Goal: Information Seeking & Learning: Learn about a topic

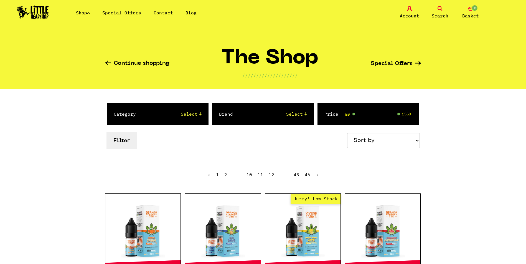
scroll to position [915, 0]
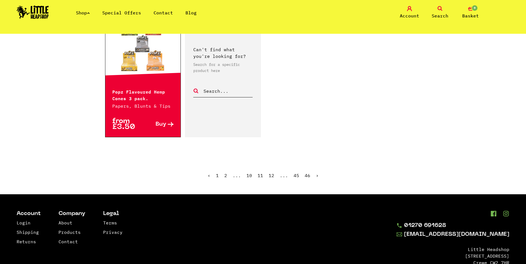
click at [316, 173] on link "›" at bounding box center [317, 176] width 3 height 6
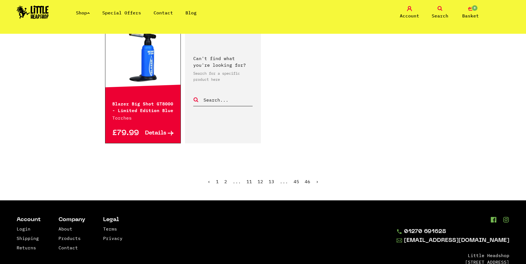
scroll to position [887, 0]
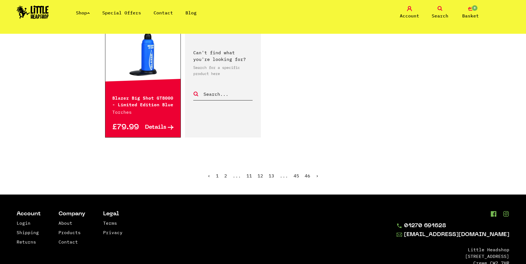
click at [316, 177] on link "›" at bounding box center [317, 176] width 3 height 6
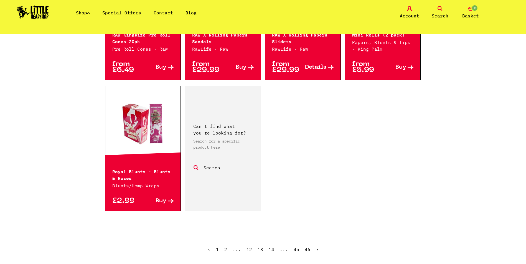
scroll to position [887, 0]
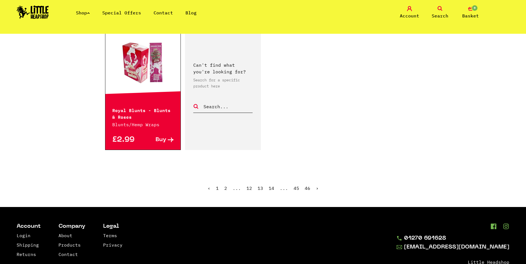
click at [316, 186] on link "›" at bounding box center [317, 189] width 3 height 6
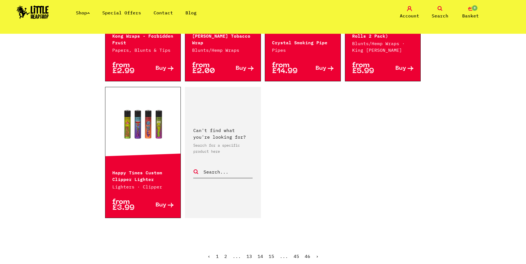
scroll to position [832, 0]
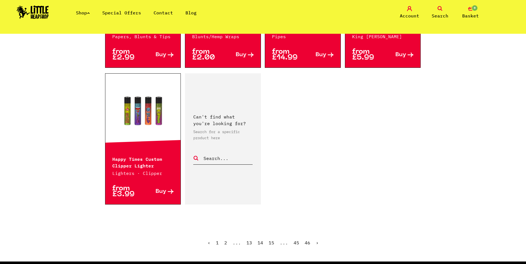
click at [316, 244] on link "›" at bounding box center [317, 243] width 3 height 6
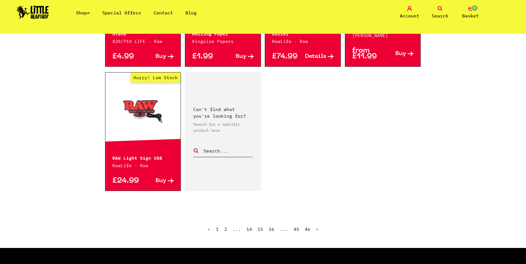
scroll to position [859, 0]
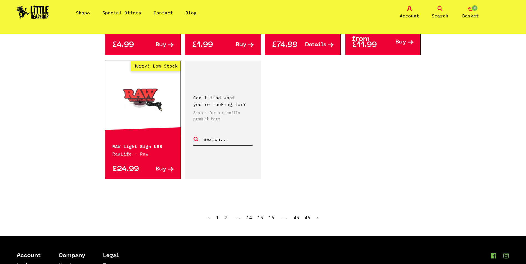
click at [317, 215] on link "›" at bounding box center [317, 218] width 3 height 6
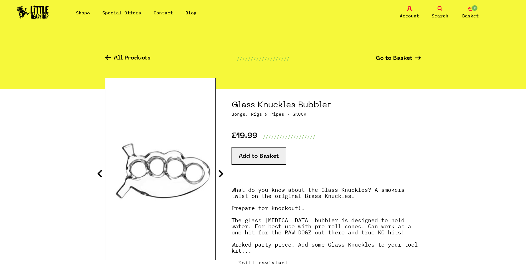
click at [227, 169] on section "Glass Knuckles Bubbler [PERSON_NAME], [PERSON_NAME] & Pipes · GKUCK £19.99 ////…" at bounding box center [263, 204] width 316 height 231
click at [222, 174] on icon at bounding box center [221, 173] width 6 height 9
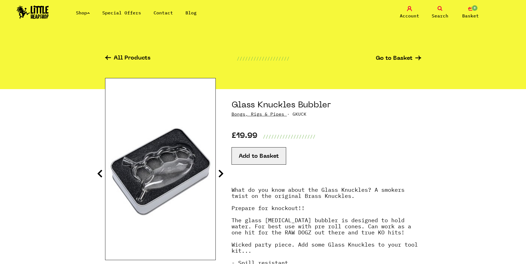
click at [222, 174] on icon at bounding box center [221, 173] width 6 height 9
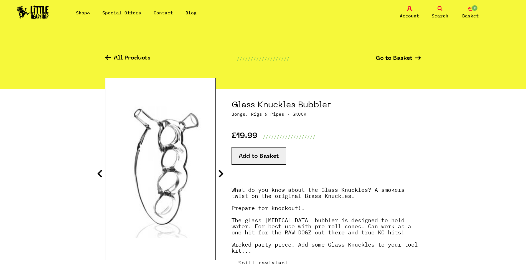
click at [222, 174] on icon at bounding box center [221, 173] width 6 height 9
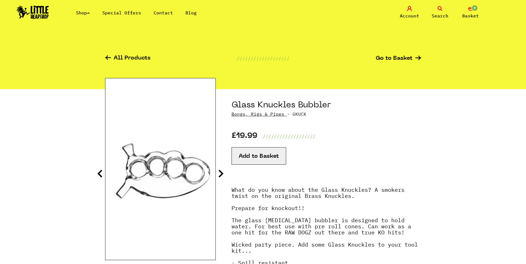
click at [222, 174] on icon at bounding box center [221, 173] width 6 height 9
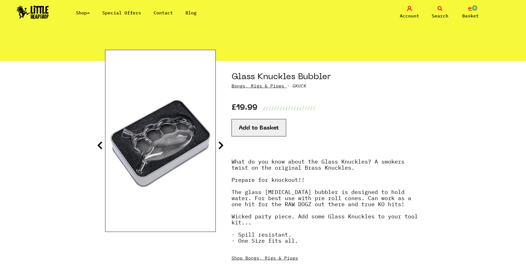
scroll to position [194, 0]
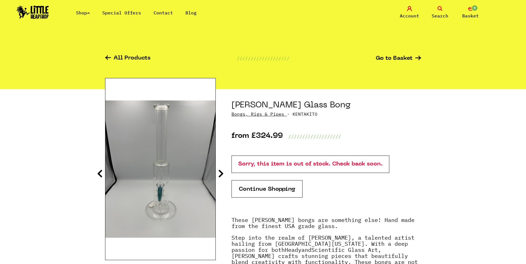
scroll to position [28, 0]
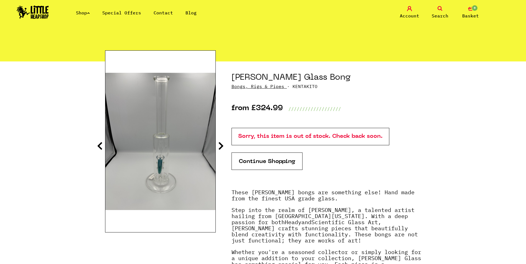
click at [215, 148] on div at bounding box center [160, 141] width 111 height 182
click at [226, 147] on section at bounding box center [263, 218] width 316 height 313
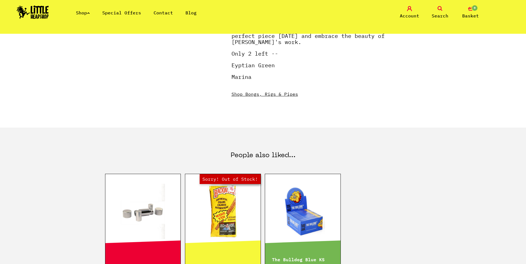
scroll to position [277, 0]
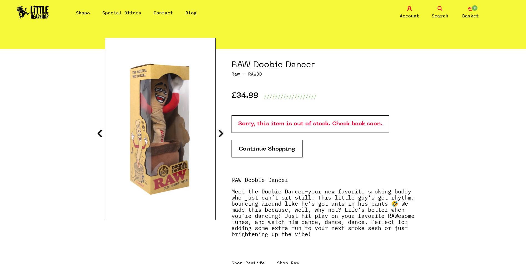
scroll to position [28, 0]
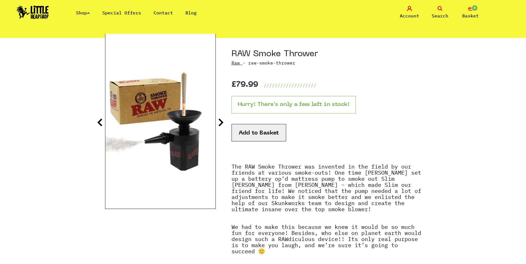
scroll to position [28, 0]
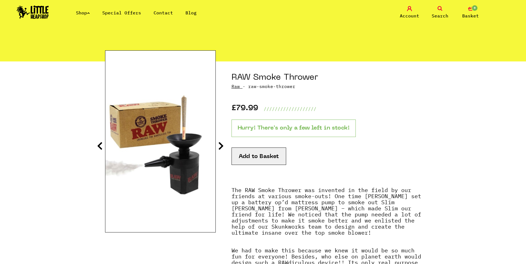
click at [159, 150] on img at bounding box center [160, 142] width 110 height 138
click at [175, 144] on img at bounding box center [160, 142] width 110 height 138
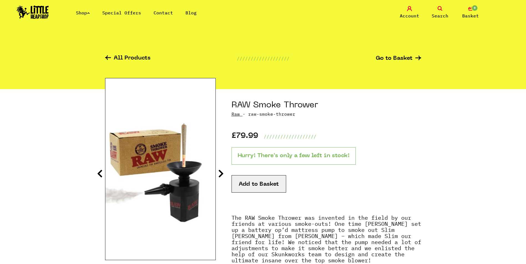
click at [222, 176] on icon at bounding box center [221, 173] width 6 height 9
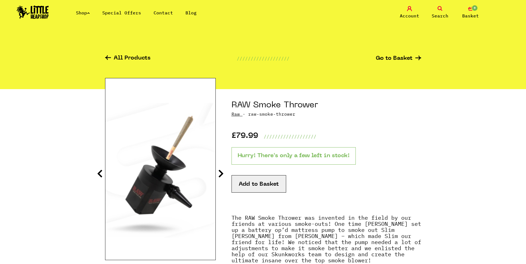
click at [219, 176] on icon at bounding box center [221, 173] width 6 height 9
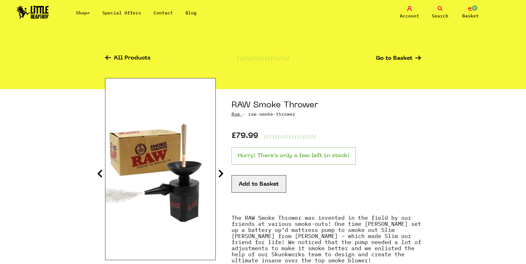
click at [219, 176] on icon at bounding box center [221, 173] width 6 height 9
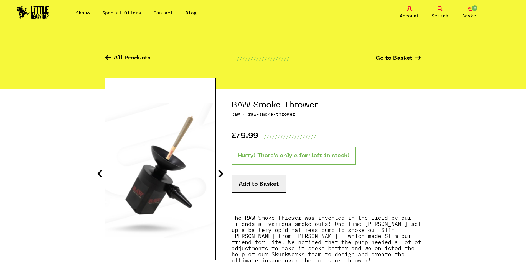
click at [219, 176] on icon at bounding box center [221, 173] width 6 height 9
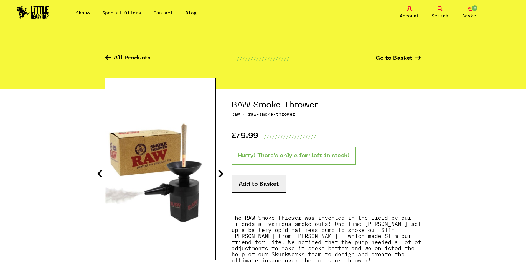
click at [219, 176] on icon at bounding box center [221, 173] width 6 height 9
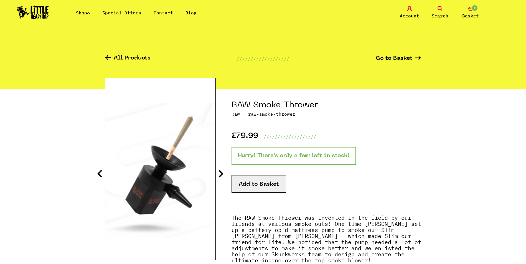
click at [219, 176] on icon at bounding box center [221, 173] width 6 height 9
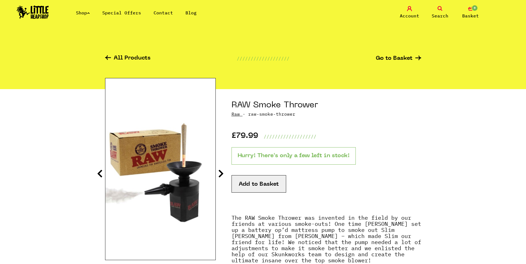
click at [219, 176] on icon at bounding box center [221, 173] width 6 height 9
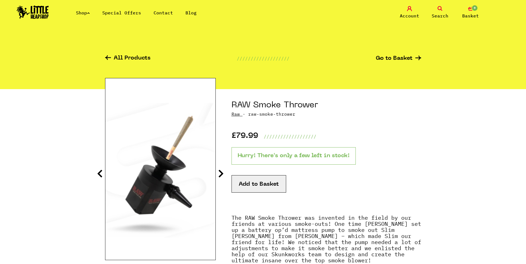
click at [219, 176] on icon at bounding box center [221, 173] width 6 height 9
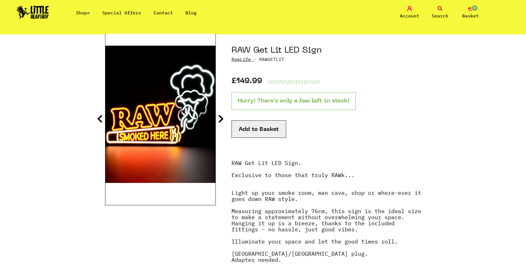
scroll to position [55, 0]
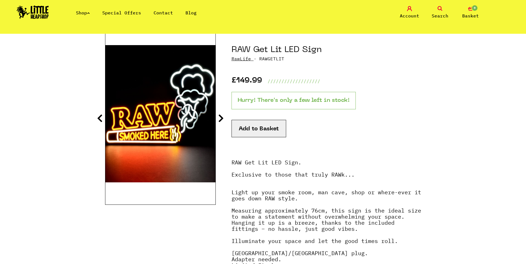
click at [220, 117] on icon at bounding box center [221, 118] width 6 height 9
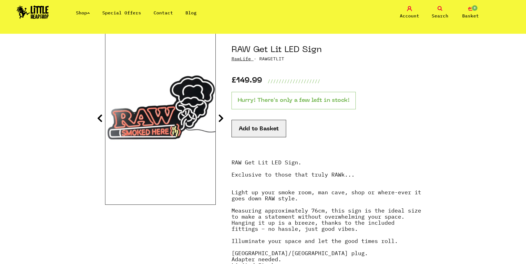
click at [220, 117] on icon at bounding box center [221, 118] width 6 height 9
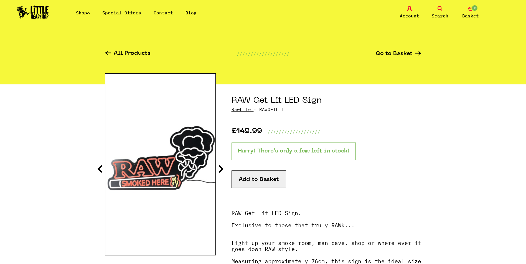
scroll to position [0, 0]
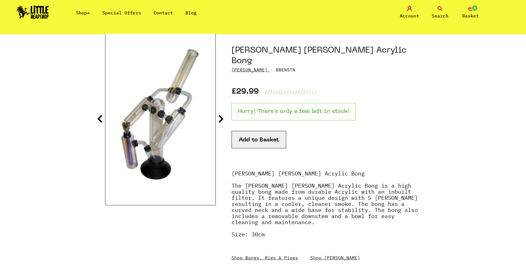
scroll to position [55, 0]
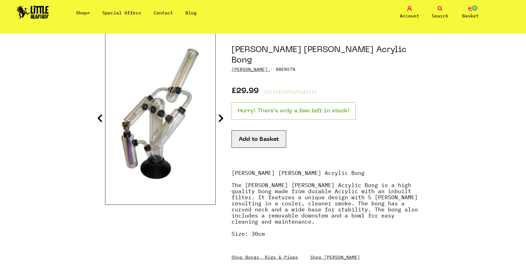
click at [164, 129] on img at bounding box center [160, 114] width 110 height 138
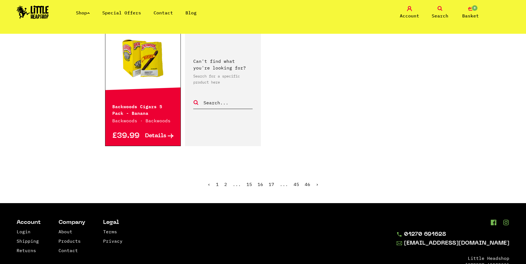
scroll to position [887, 0]
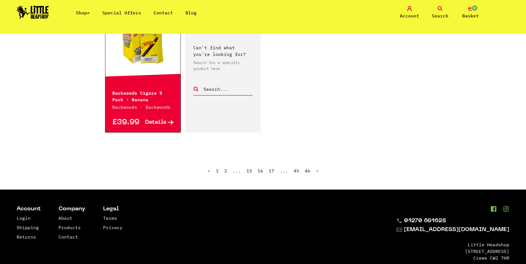
click at [318, 163] on ul "‹ 1 2 ... 15 16 17 ... 45 46 ›" at bounding box center [263, 175] width 316 height 24
click at [311, 163] on ul "‹ 1 2 ... 15 16 17 ... 45 46 ›" at bounding box center [263, 175] width 316 height 24
click at [316, 168] on link "›" at bounding box center [317, 171] width 3 height 6
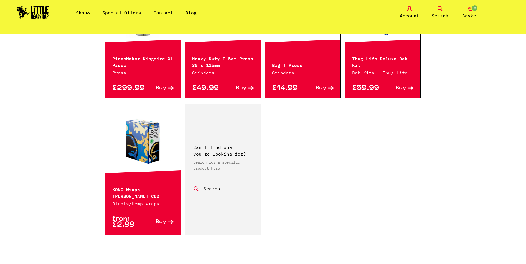
scroll to position [902, 0]
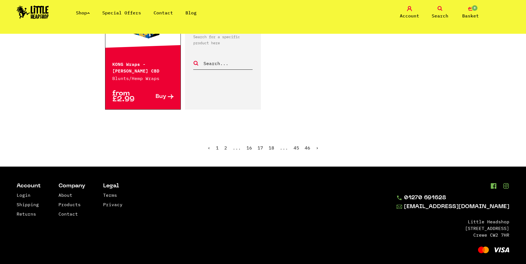
click at [316, 145] on link "›" at bounding box center [317, 148] width 3 height 6
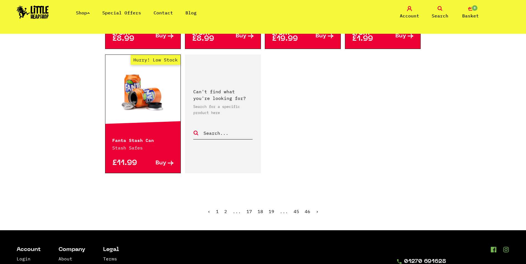
scroll to position [859, 0]
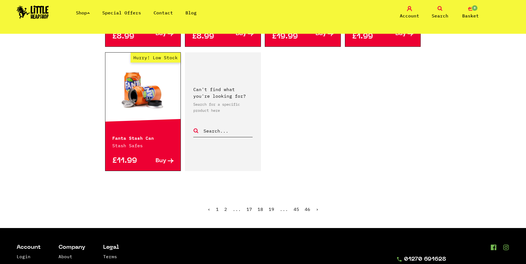
click at [317, 202] on ul "‹ 1 2 ... 17 18 19 ... 45 46 ›" at bounding box center [263, 214] width 316 height 24
click at [317, 207] on link "›" at bounding box center [317, 210] width 3 height 6
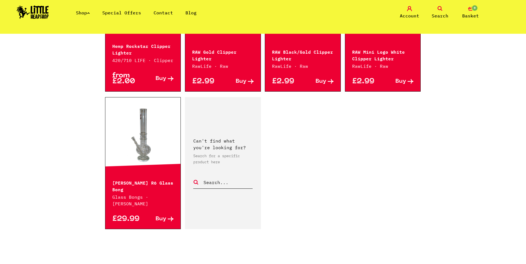
scroll to position [804, 0]
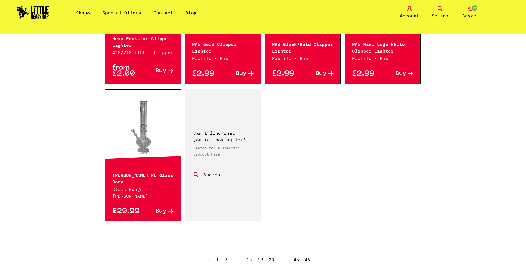
click at [316, 257] on link "›" at bounding box center [317, 260] width 3 height 6
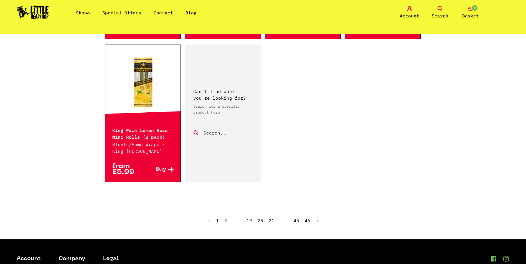
scroll to position [859, 0]
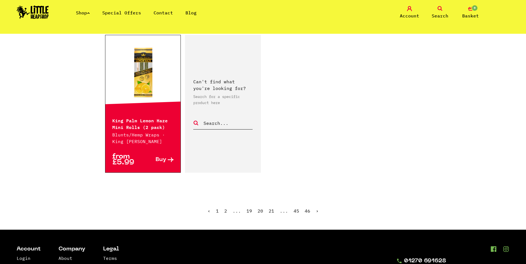
drag, startPoint x: 162, startPoint y: 144, endPoint x: 317, endPoint y: 199, distance: 164.5
click at [317, 203] on ul "‹ 1 2 ... 19 20 21 ... 45 46 ›" at bounding box center [263, 215] width 316 height 24
click at [317, 208] on link "›" at bounding box center [317, 211] width 3 height 6
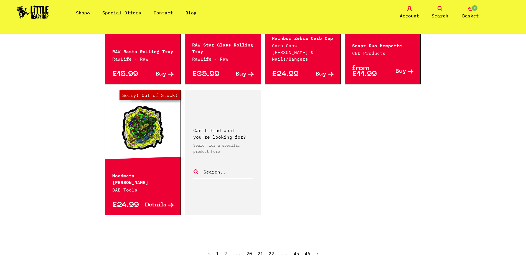
scroll to position [859, 0]
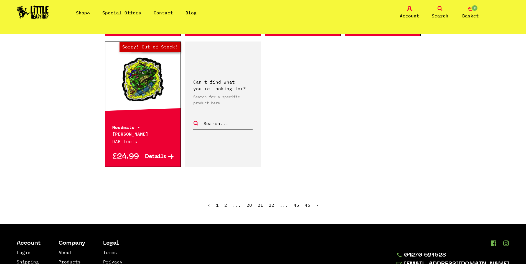
click at [316, 203] on link "›" at bounding box center [317, 206] width 3 height 6
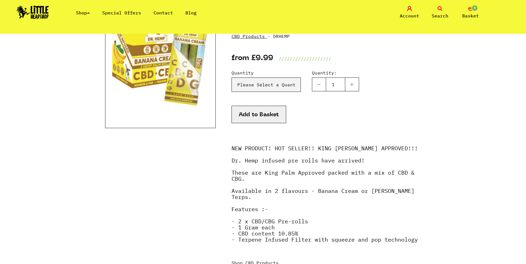
scroll to position [55, 0]
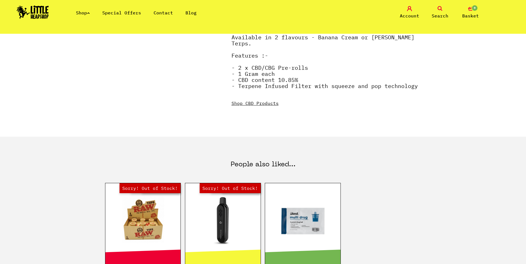
scroll to position [222, 0]
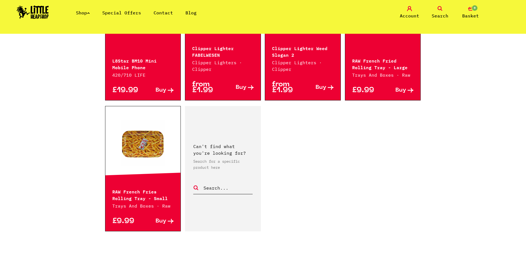
scroll to position [804, 0]
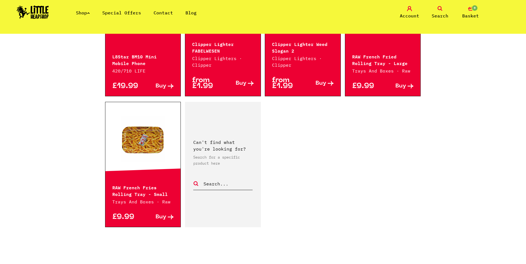
click at [316, 263] on link "›" at bounding box center [317, 266] width 3 height 6
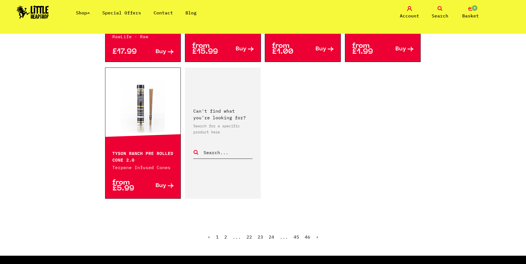
scroll to position [859, 0]
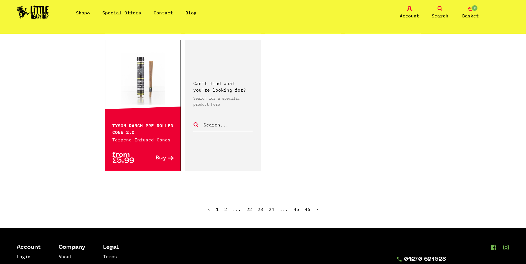
click at [316, 207] on link "›" at bounding box center [317, 210] width 3 height 6
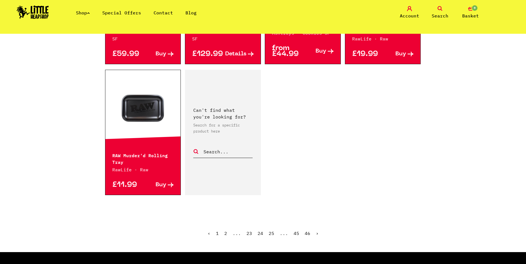
scroll to position [804, 0]
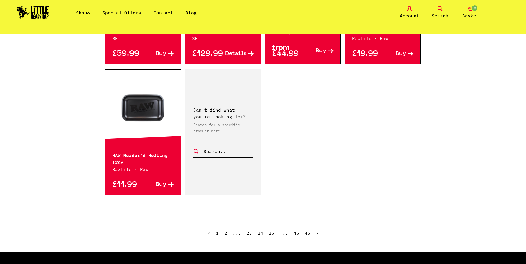
click at [316, 231] on link "›" at bounding box center [317, 234] width 3 height 6
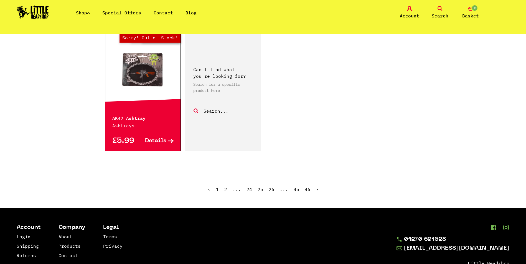
scroll to position [887, 0]
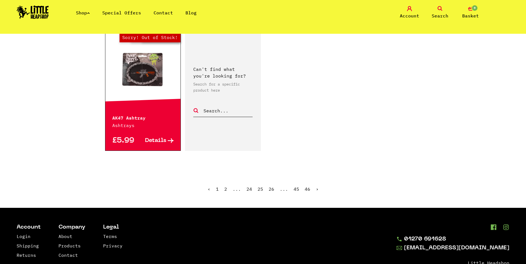
click at [316, 187] on link "›" at bounding box center [317, 190] width 3 height 6
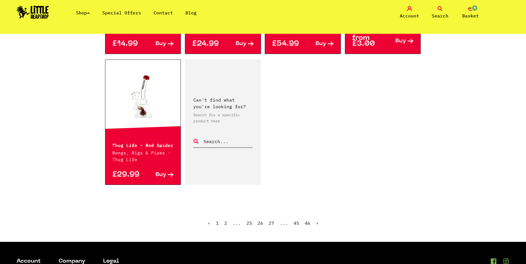
scroll to position [900, 0]
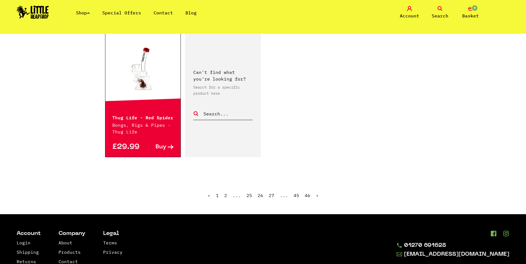
click at [317, 193] on link "›" at bounding box center [317, 196] width 3 height 6
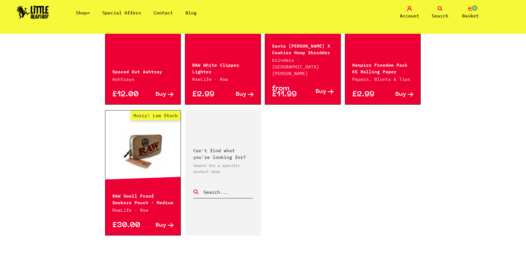
scroll to position [804, 0]
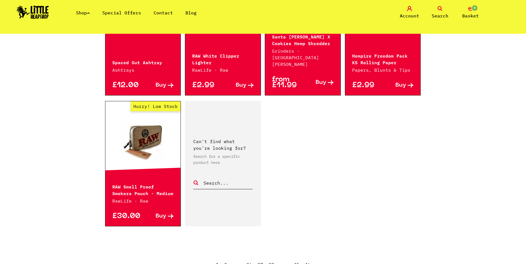
click at [317, 262] on link "›" at bounding box center [317, 265] width 3 height 6
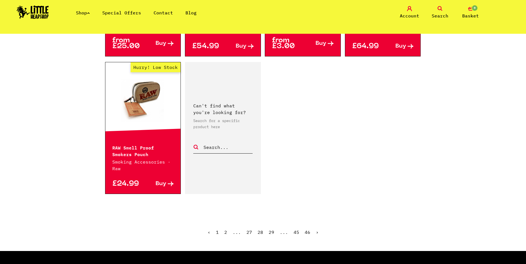
scroll to position [903, 0]
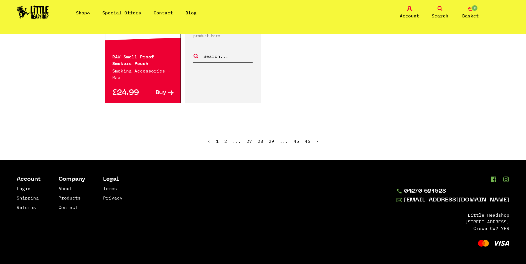
click at [316, 143] on link "›" at bounding box center [317, 142] width 3 height 6
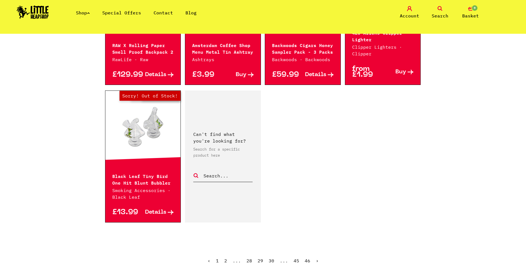
scroll to position [915, 0]
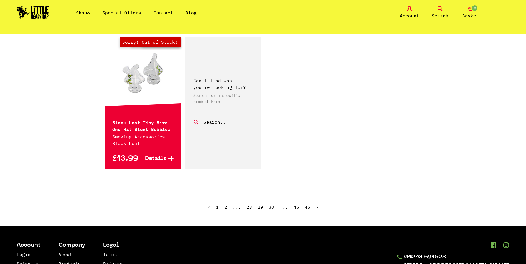
click at [316, 205] on link "›" at bounding box center [317, 208] width 3 height 6
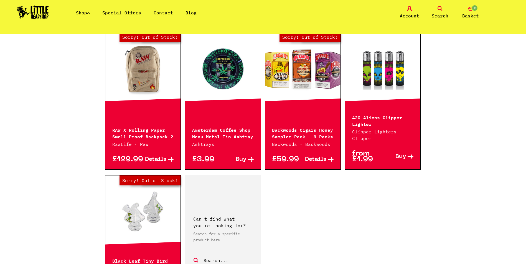
scroll to position [671, 0]
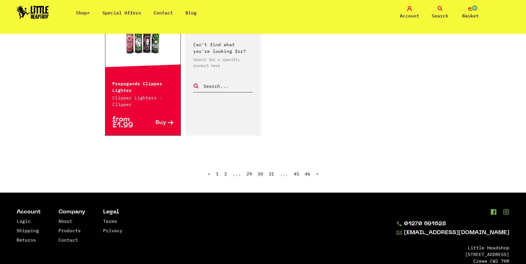
scroll to position [915, 0]
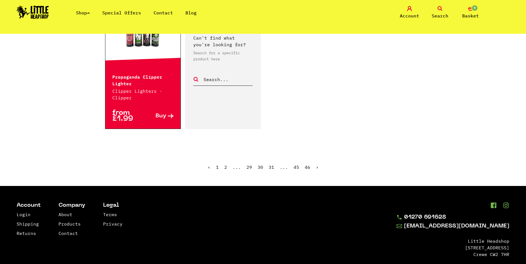
click at [316, 165] on link "›" at bounding box center [317, 168] width 3 height 6
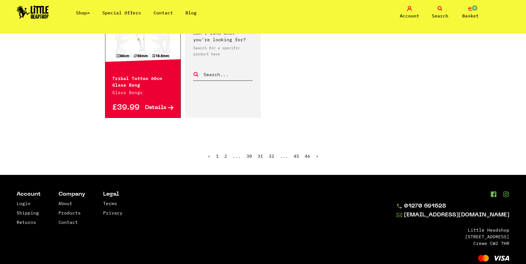
scroll to position [915, 0]
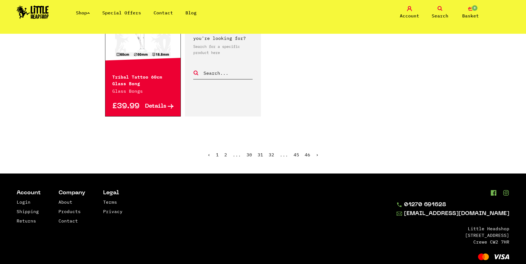
click at [316, 155] on link "›" at bounding box center [317, 155] width 3 height 6
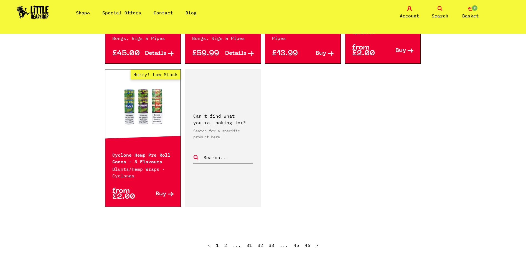
scroll to position [887, 0]
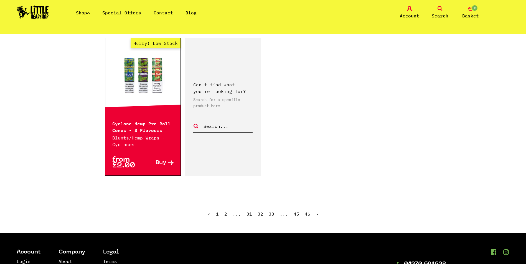
click at [317, 212] on link "›" at bounding box center [317, 215] width 3 height 6
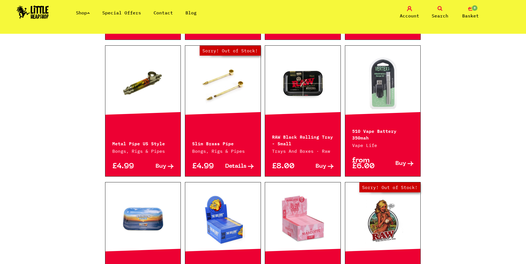
scroll to position [444, 0]
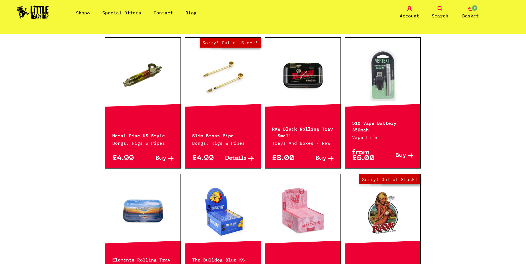
click at [370, 78] on link at bounding box center [382, 74] width 75 height 55
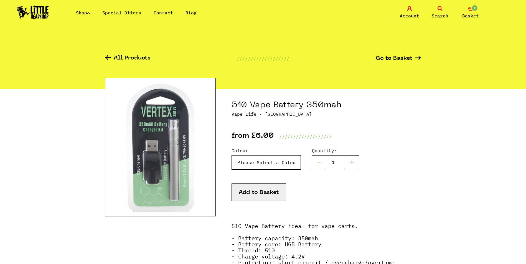
click at [261, 165] on select "Please Select a Colour Black - £6.00 Silver - £6.00" at bounding box center [266, 163] width 69 height 14
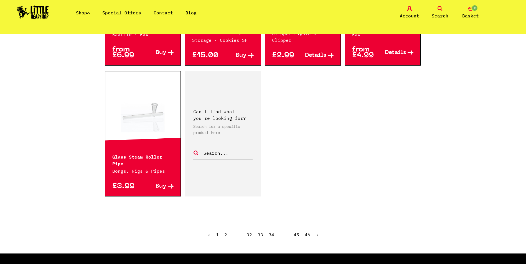
scroll to position [859, 0]
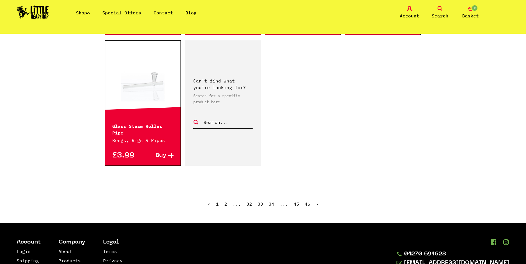
click at [316, 202] on link "›" at bounding box center [317, 205] width 3 height 6
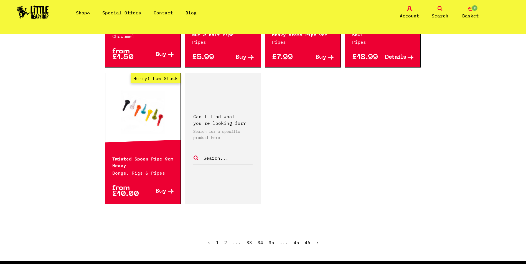
scroll to position [859, 0]
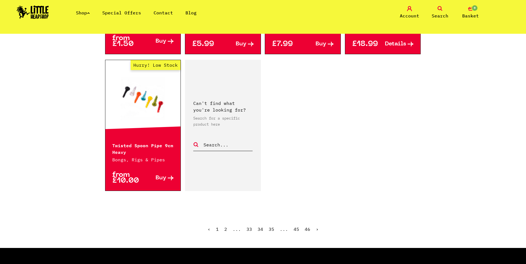
click at [317, 227] on link "›" at bounding box center [317, 230] width 3 height 6
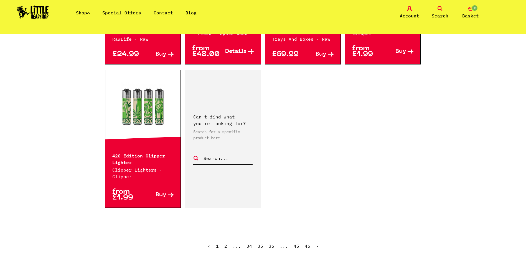
scroll to position [859, 0]
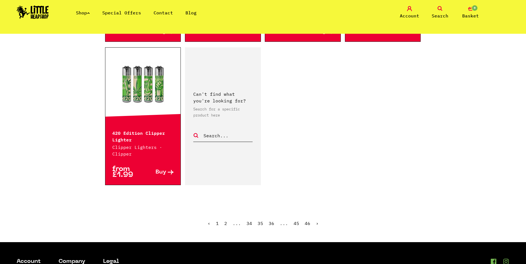
click at [316, 221] on link "›" at bounding box center [317, 224] width 3 height 6
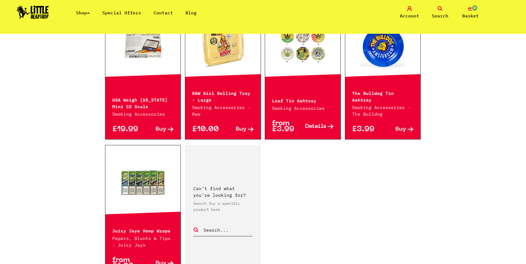
scroll to position [859, 0]
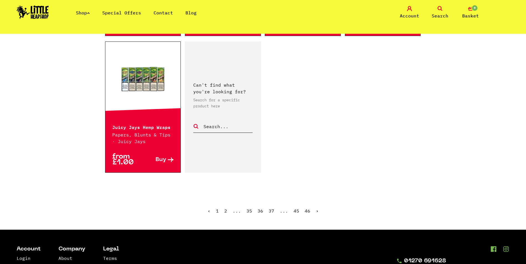
click at [317, 208] on link "›" at bounding box center [317, 211] width 3 height 6
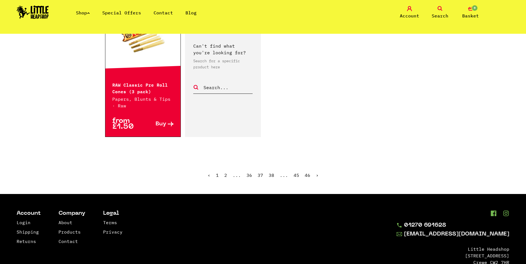
scroll to position [915, 0]
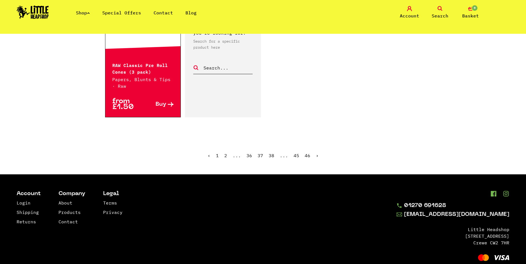
click at [316, 155] on link "›" at bounding box center [317, 156] width 3 height 6
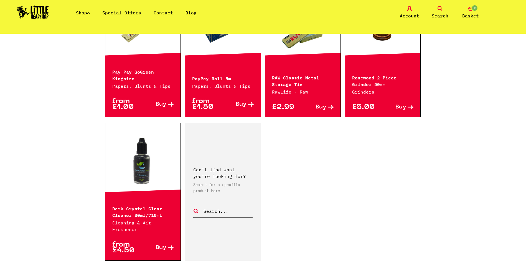
scroll to position [887, 0]
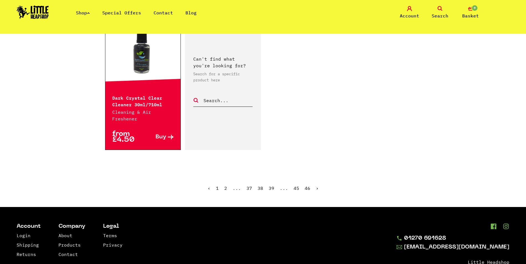
click at [317, 186] on link "›" at bounding box center [317, 189] width 3 height 6
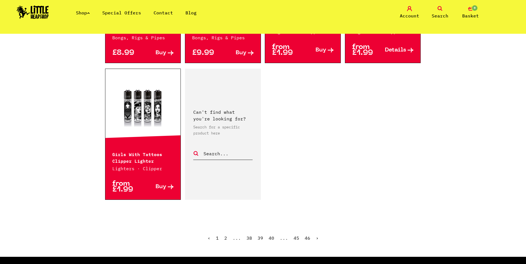
scroll to position [887, 0]
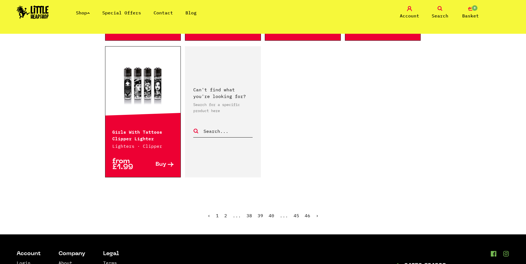
click at [316, 213] on link "›" at bounding box center [317, 216] width 3 height 6
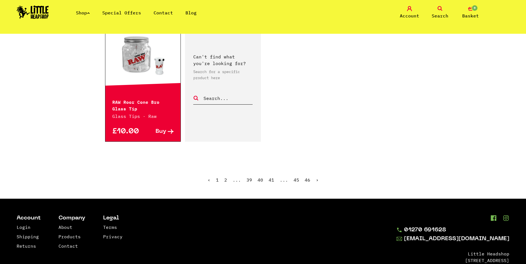
scroll to position [887, 0]
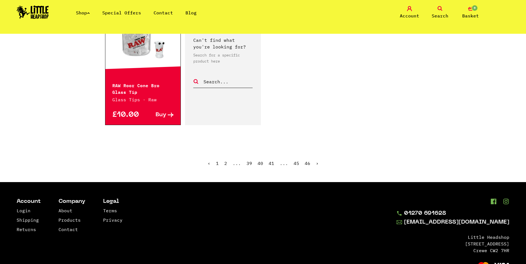
click at [316, 161] on link "›" at bounding box center [317, 164] width 3 height 6
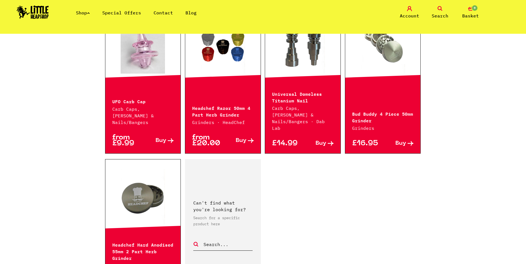
scroll to position [832, 0]
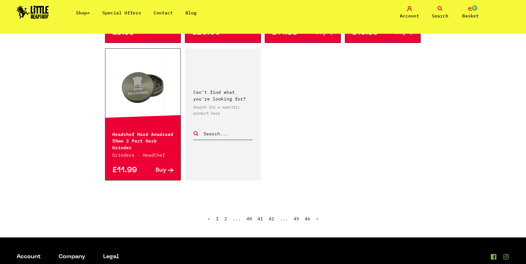
click at [316, 216] on link "›" at bounding box center [317, 219] width 3 height 6
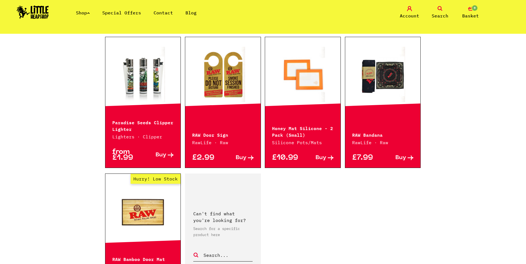
scroll to position [804, 0]
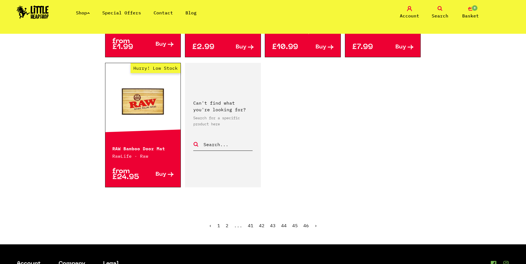
click at [316, 225] on link "›" at bounding box center [315, 226] width 3 height 6
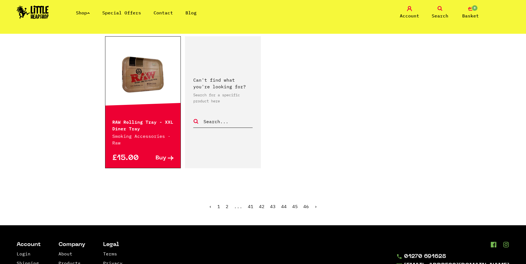
scroll to position [859, 0]
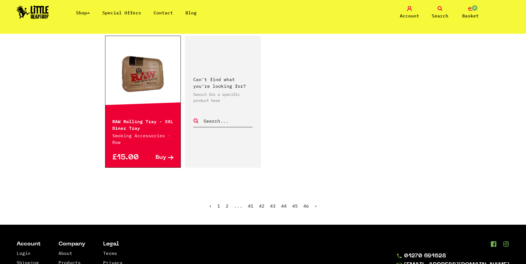
click at [315, 203] on link "›" at bounding box center [315, 206] width 3 height 6
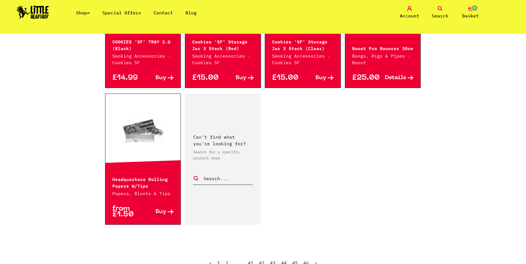
scroll to position [859, 0]
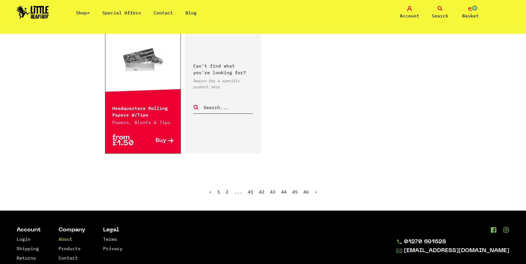
drag, startPoint x: 72, startPoint y: 238, endPoint x: 68, endPoint y: 238, distance: 3.9
click at [315, 189] on ul "‹ 1 2 ... 41 42 43 44 45 46 ›" at bounding box center [263, 196] width 316 height 24
click at [315, 193] on link "›" at bounding box center [315, 192] width 3 height 6
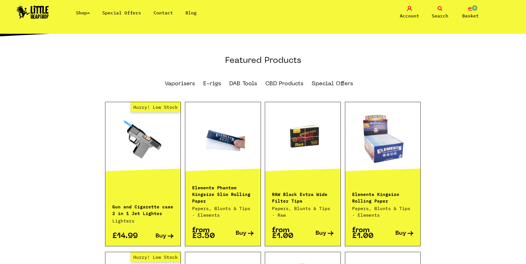
scroll to position [250, 0]
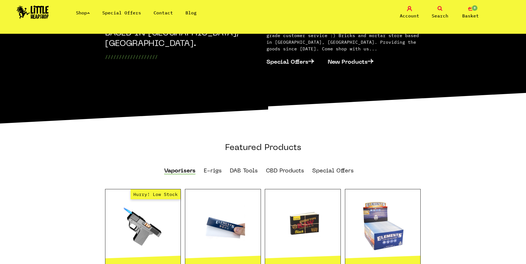
click at [172, 169] on link "Vaporisers" at bounding box center [179, 172] width 31 height 6
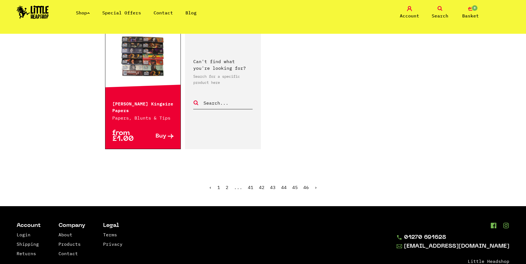
scroll to position [915, 0]
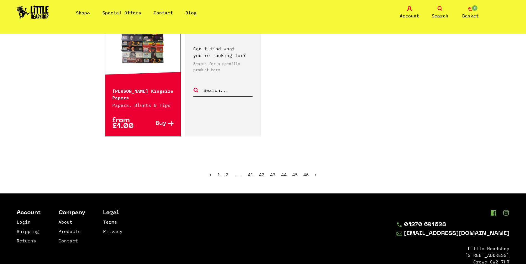
click at [315, 172] on link "›" at bounding box center [315, 175] width 3 height 6
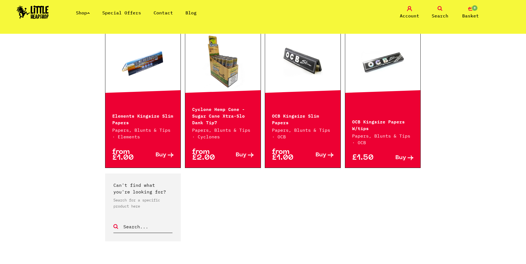
scroll to position [360, 0]
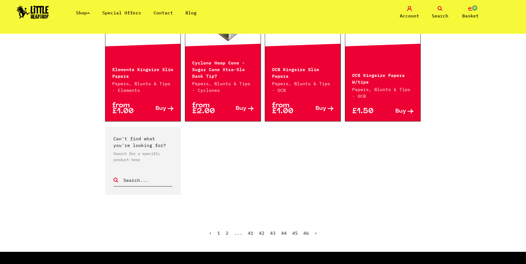
click at [316, 235] on span "›" at bounding box center [315, 234] width 3 height 6
click at [314, 234] on span "›" at bounding box center [315, 234] width 3 height 6
click at [306, 232] on span "46" at bounding box center [306, 234] width 6 height 6
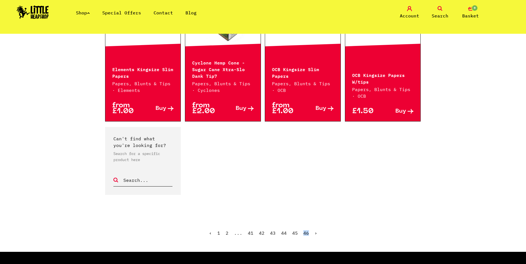
click at [306, 232] on span "46" at bounding box center [306, 234] width 6 height 6
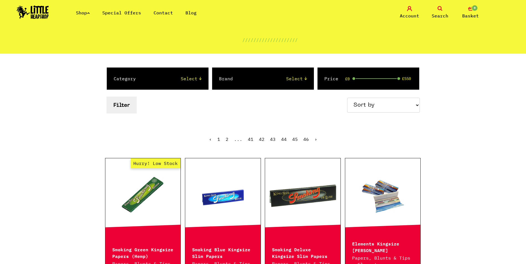
scroll to position [55, 0]
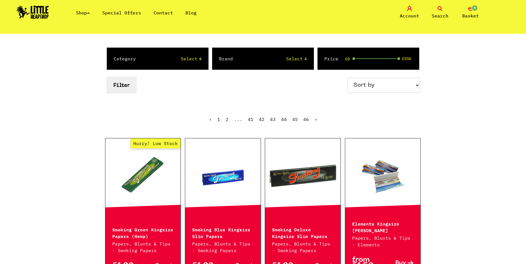
click at [220, 121] on link "1" at bounding box center [218, 120] width 3 height 6
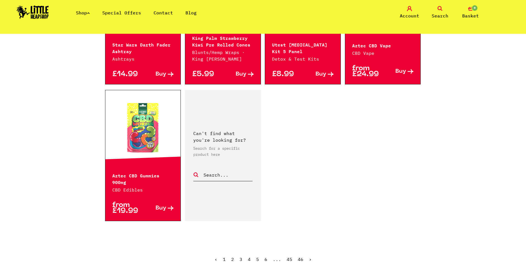
scroll to position [832, 0]
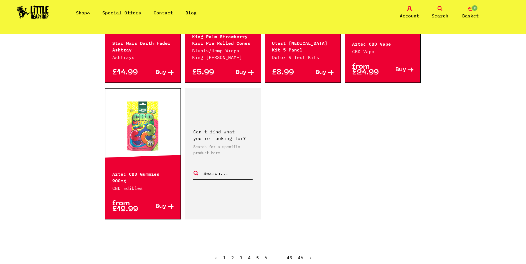
click at [233, 255] on link "2" at bounding box center [232, 258] width 3 height 6
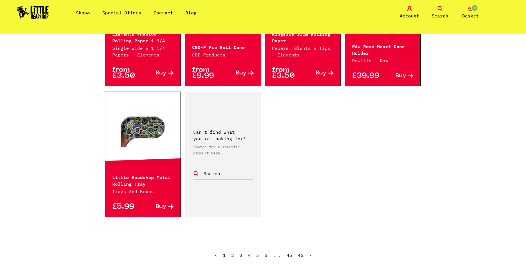
scroll to position [804, 0]
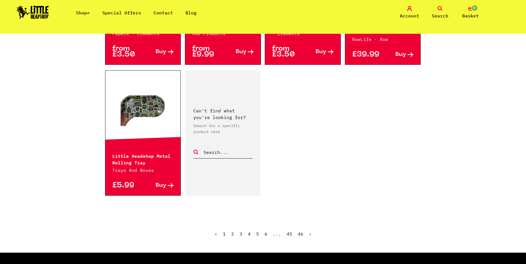
click at [241, 234] on link "3" at bounding box center [241, 235] width 3 height 6
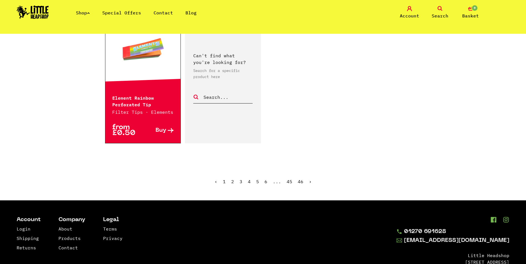
scroll to position [915, 0]
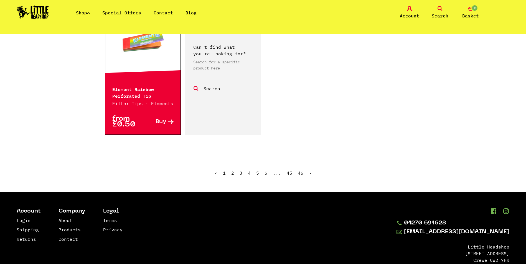
click at [250, 171] on link "4" at bounding box center [249, 174] width 3 height 6
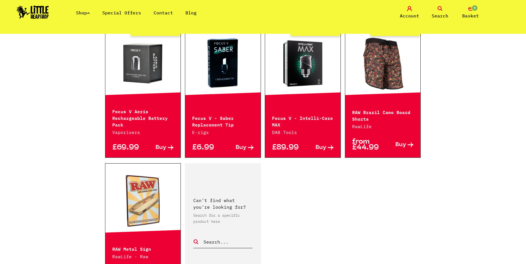
scroll to position [776, 0]
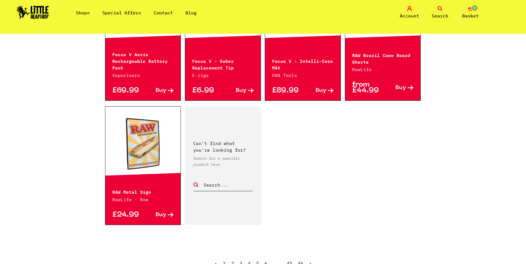
click at [309, 261] on link "›" at bounding box center [310, 264] width 3 height 6
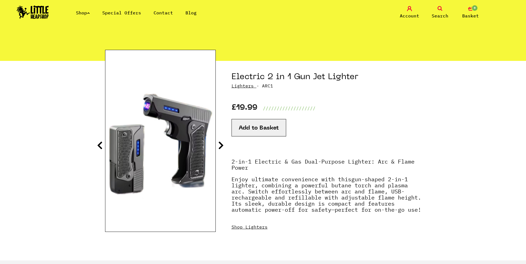
scroll to position [28, 0]
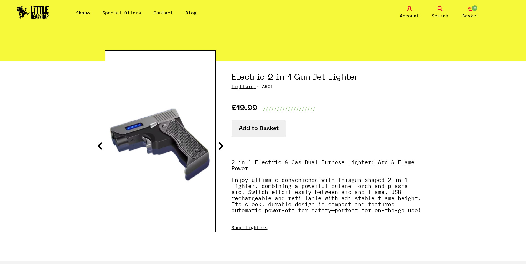
click at [220, 145] on icon at bounding box center [221, 146] width 6 height 9
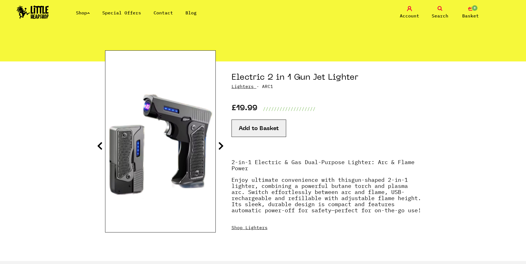
click at [220, 145] on icon at bounding box center [221, 146] width 6 height 9
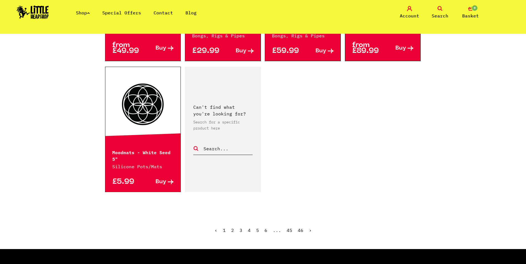
scroll to position [887, 0]
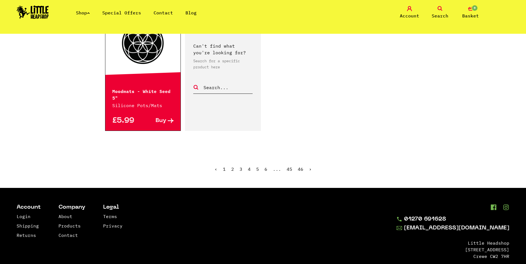
click at [310, 167] on link "›" at bounding box center [310, 170] width 3 height 6
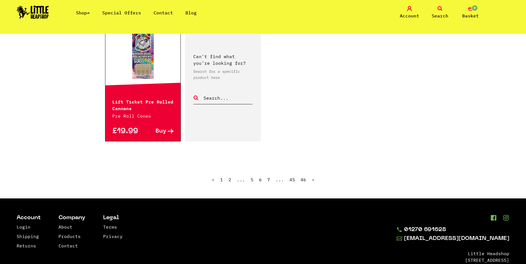
scroll to position [859, 0]
click at [314, 179] on ul "‹ 1 2 ... 5 6 7 ... 45 46 ›" at bounding box center [263, 184] width 316 height 24
click at [308, 181] on ul "‹ 1 2 ... 5 6 7 ... 45 46 ›" at bounding box center [263, 184] width 316 height 24
click at [313, 178] on link "›" at bounding box center [313, 180] width 3 height 6
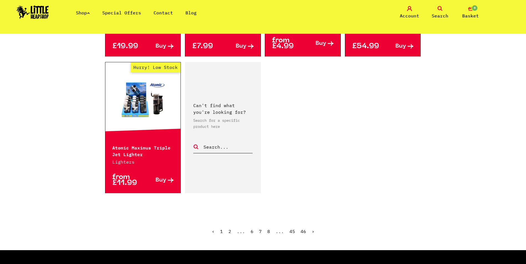
scroll to position [832, 0]
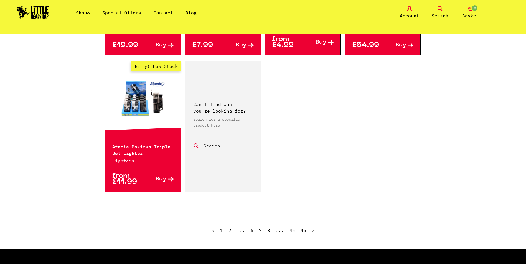
click at [312, 231] on link "›" at bounding box center [313, 231] width 3 height 6
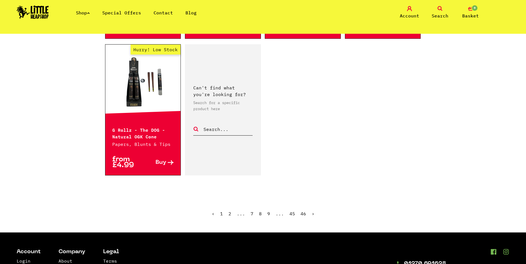
scroll to position [832, 0]
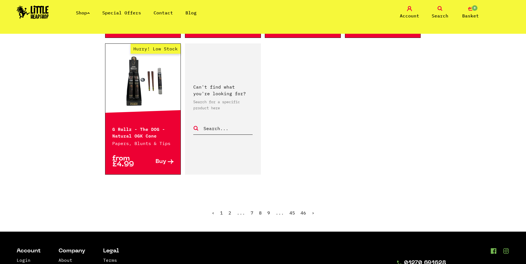
click at [313, 213] on link "›" at bounding box center [313, 213] width 3 height 6
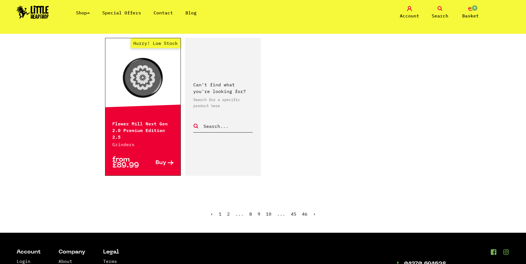
scroll to position [887, 0]
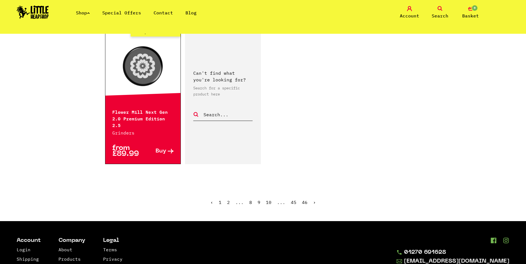
click at [313, 200] on link "›" at bounding box center [314, 203] width 3 height 6
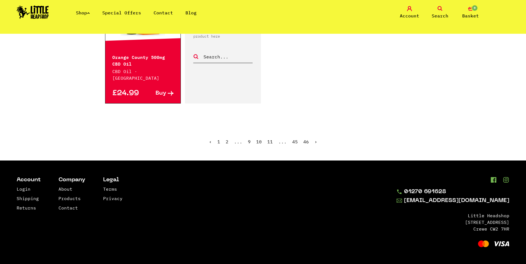
scroll to position [904, 0]
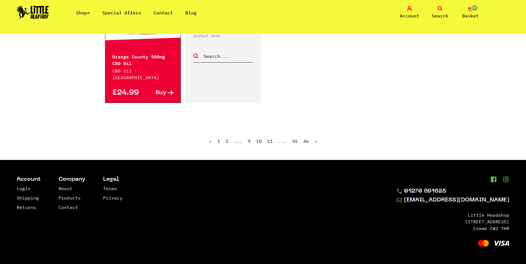
click at [314, 141] on link "›" at bounding box center [315, 142] width 3 height 6
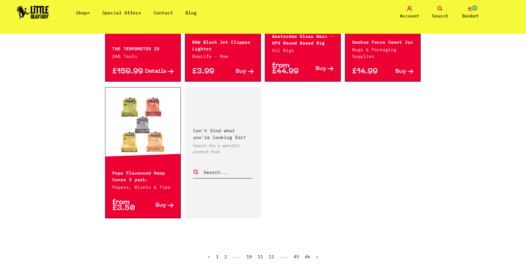
scroll to position [942, 0]
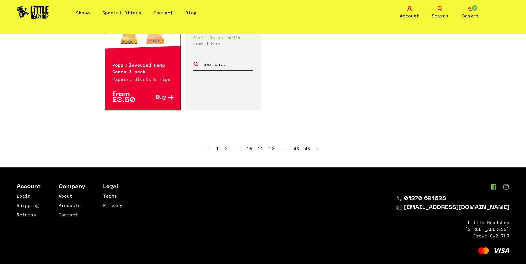
click at [316, 146] on link "›" at bounding box center [317, 149] width 3 height 6
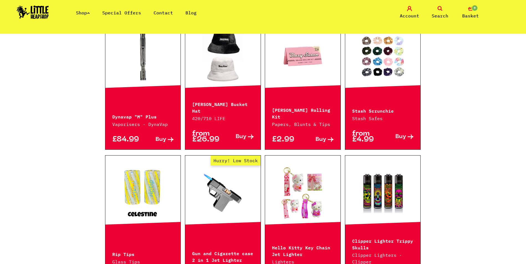
scroll to position [610, 0]
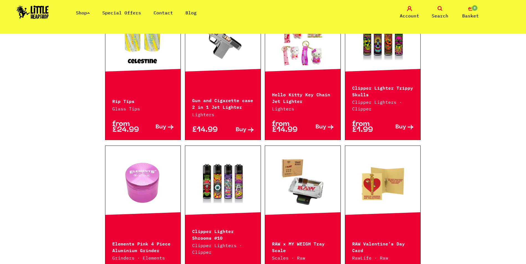
drag, startPoint x: 249, startPoint y: 126, endPoint x: 240, endPoint y: 133, distance: 10.3
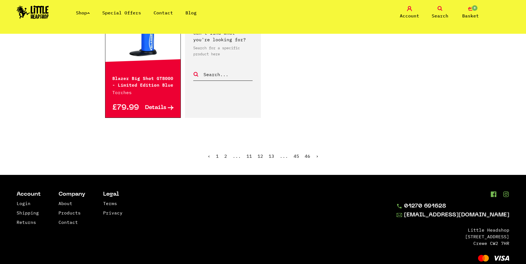
scroll to position [922, 0]
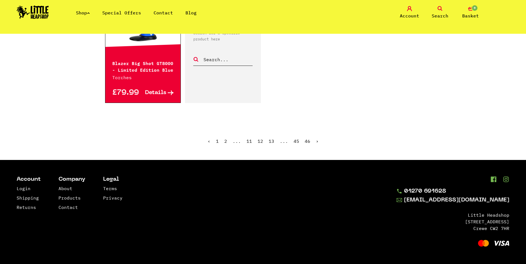
click at [316, 142] on link "›" at bounding box center [317, 142] width 3 height 6
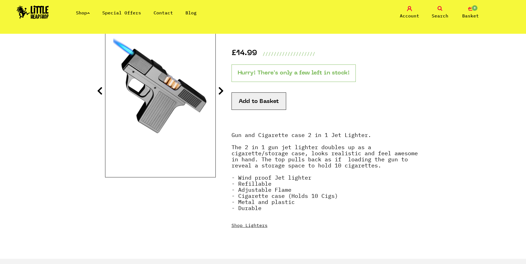
scroll to position [83, 0]
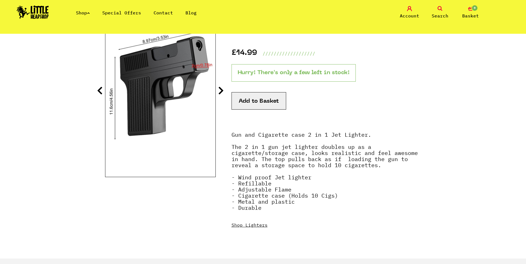
click at [221, 93] on icon at bounding box center [221, 90] width 6 height 9
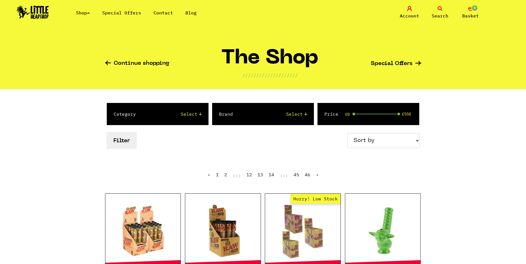
click at [297, 113] on select "Select Amsterdam Glass Backwoods Basil Bush Black Leaf Blue Moon Hemp Boost Bud…" at bounding box center [275, 114] width 63 height 7
click at [446, 14] on span "Search" at bounding box center [440, 15] width 17 height 7
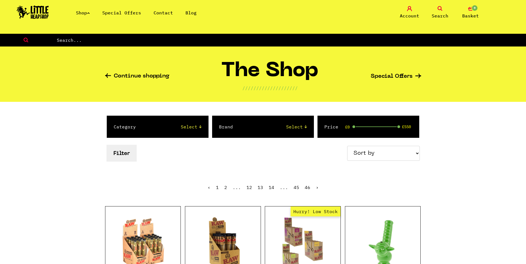
click at [126, 41] on input "text" at bounding box center [291, 40] width 470 height 7
type input "glob"
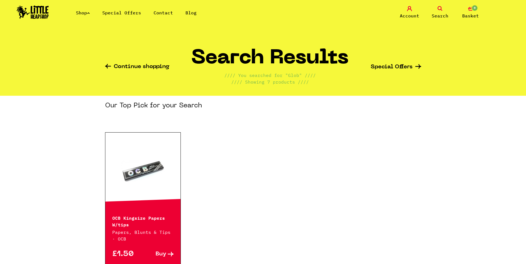
click at [444, 12] on link "Search" at bounding box center [440, 12] width 28 height 13
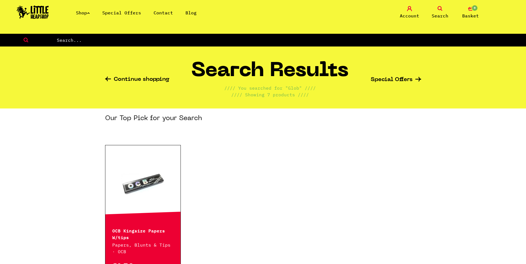
click at [390, 41] on input "text" at bounding box center [291, 40] width 470 height 7
type input "mops"
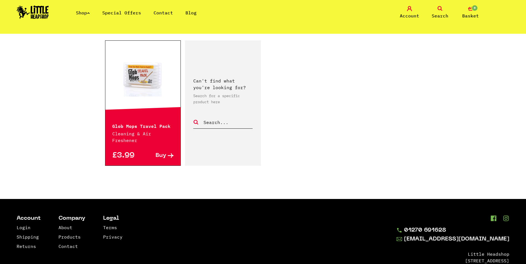
scroll to position [277, 0]
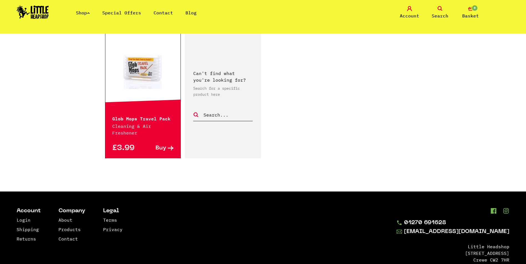
click at [147, 73] on link at bounding box center [142, 70] width 75 height 55
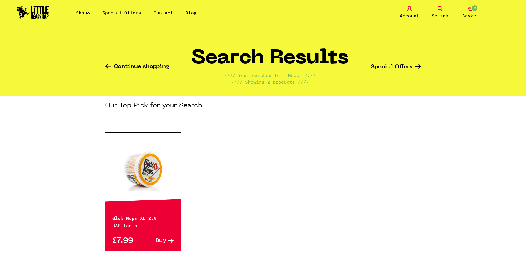
click at [145, 179] on link at bounding box center [142, 170] width 75 height 55
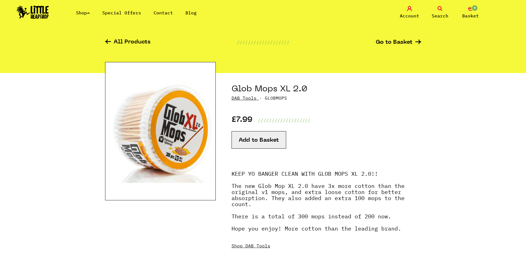
scroll to position [55, 0]
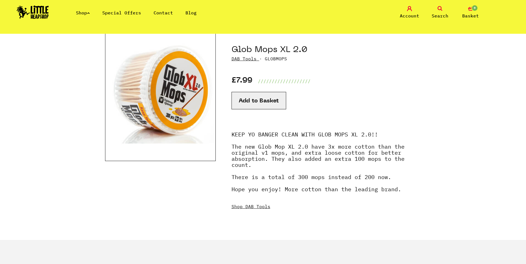
click at [118, 104] on img at bounding box center [160, 92] width 111 height 139
click at [149, 104] on img at bounding box center [160, 92] width 111 height 139
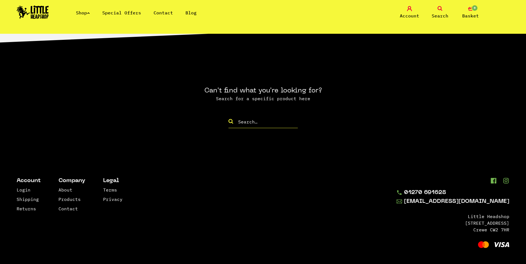
scroll to position [543, 0]
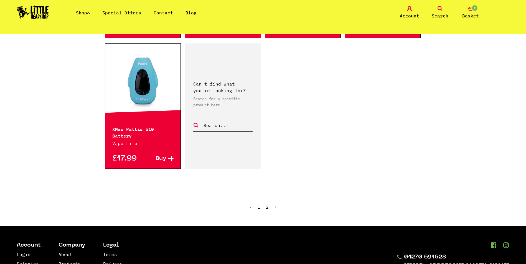
scroll to position [859, 0]
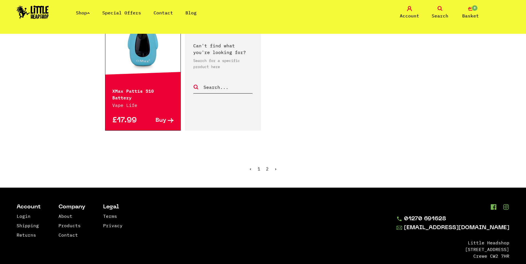
click at [268, 166] on link "2" at bounding box center [267, 169] width 3 height 6
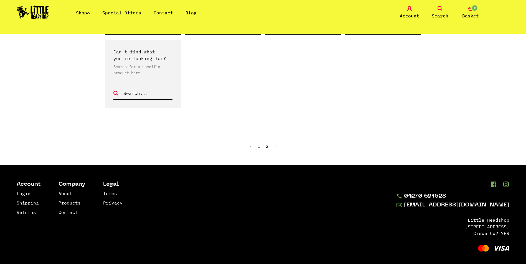
scroll to position [292, 0]
